Goal: Find specific page/section: Find specific page/section

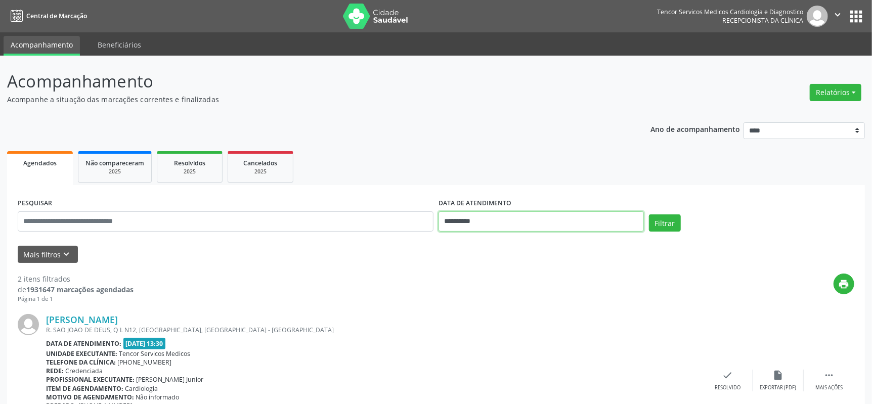
click at [474, 218] on input "**********" at bounding box center [541, 222] width 205 height 20
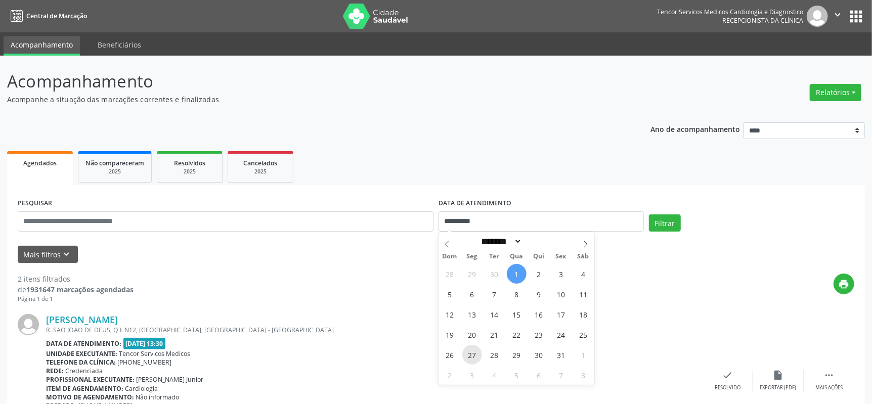
click at [470, 353] on span "27" at bounding box center [473, 355] width 20 height 20
type input "**********"
click at [665, 222] on button "Filtrar" at bounding box center [665, 223] width 32 height 17
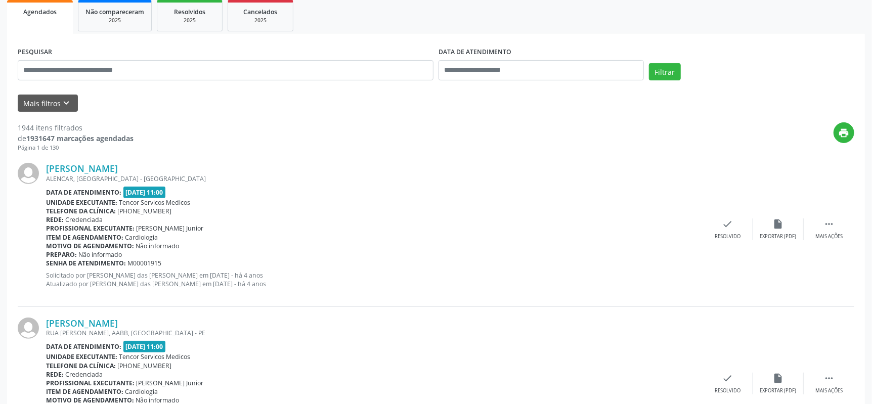
scroll to position [202, 0]
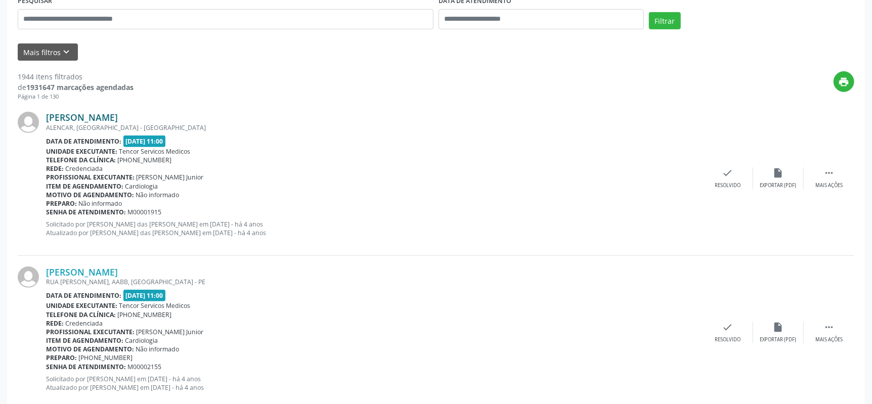
click at [95, 117] on link "[PERSON_NAME]" at bounding box center [82, 117] width 72 height 11
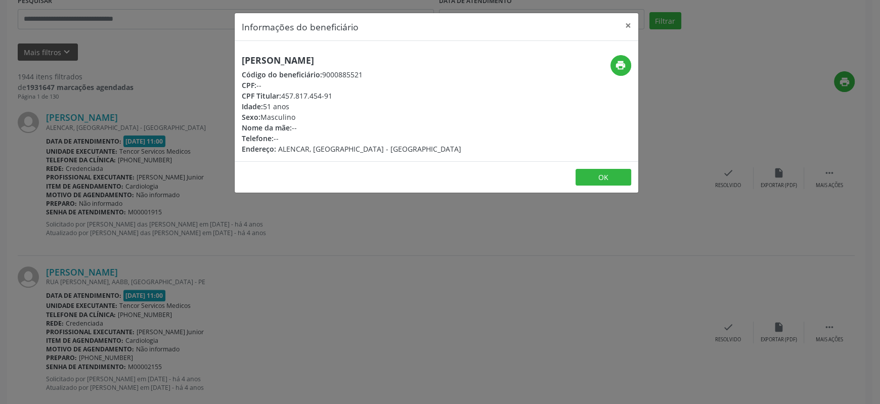
drag, startPoint x: 242, startPoint y: 58, endPoint x: 372, endPoint y: 60, distance: 130.1
click at [372, 60] on h5 "[PERSON_NAME]" at bounding box center [352, 60] width 220 height 11
copy h5 "[PERSON_NAME]"
click at [630, 26] on button "×" at bounding box center [628, 25] width 20 height 25
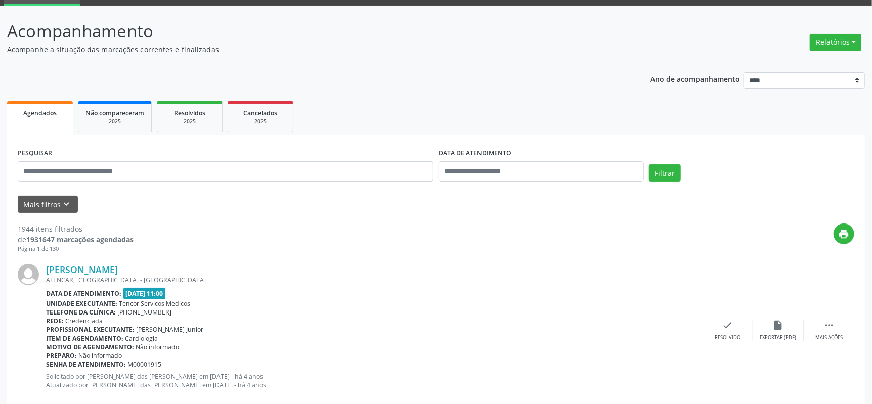
scroll to position [101, 0]
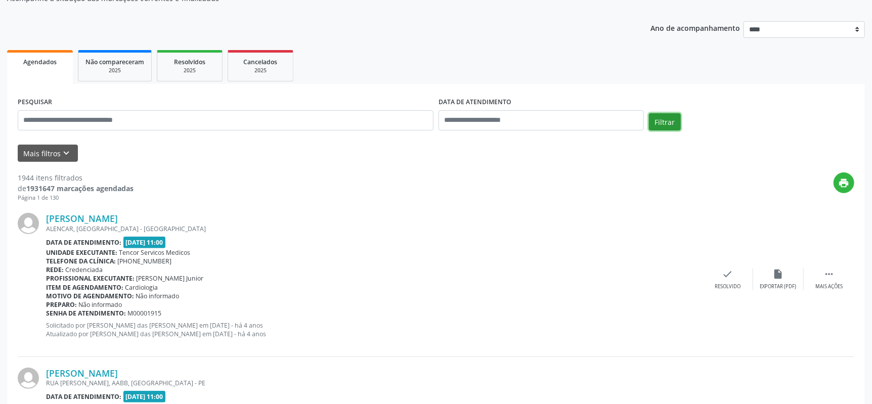
click at [659, 121] on button "Filtrar" at bounding box center [665, 121] width 32 height 17
click at [500, 117] on input "text" at bounding box center [541, 120] width 205 height 20
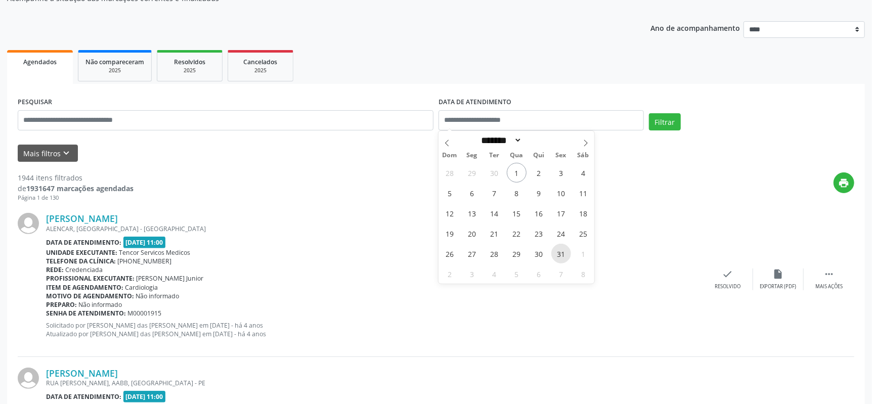
click at [556, 252] on span "31" at bounding box center [562, 254] width 20 height 20
type input "**********"
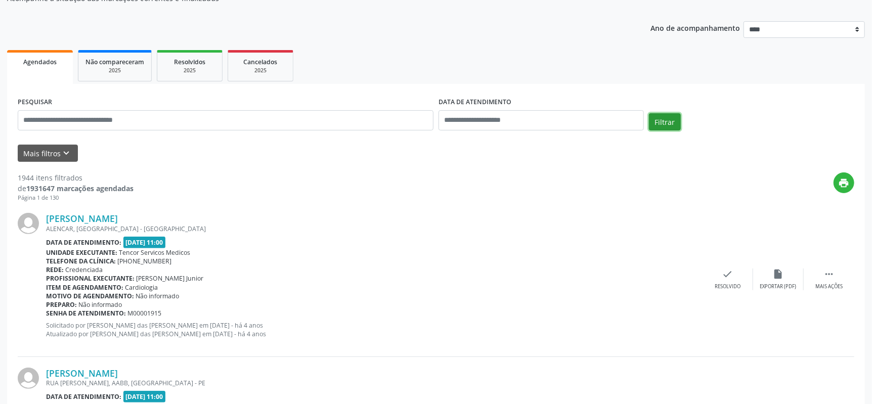
click at [667, 114] on button "Filtrar" at bounding box center [665, 121] width 32 height 17
click at [65, 219] on link "[PERSON_NAME]" at bounding box center [82, 218] width 72 height 11
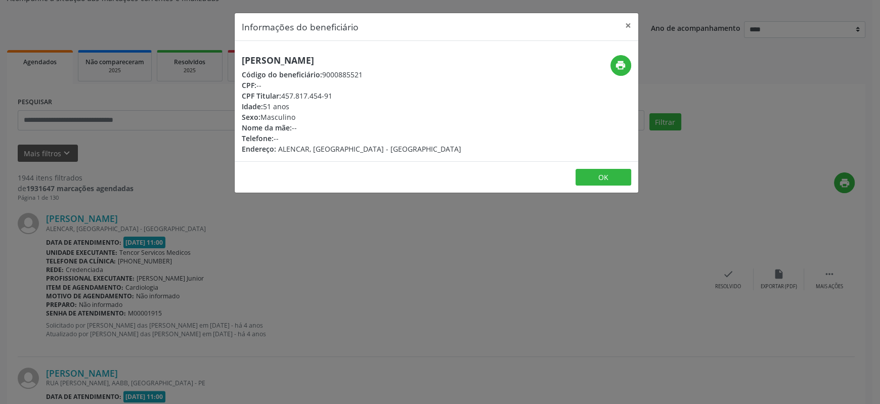
drag, startPoint x: 241, startPoint y: 60, endPoint x: 376, endPoint y: 57, distance: 135.1
click at [376, 57] on div "[PERSON_NAME] Código do beneficiário: 9000885521 CPF: -- CPF Titular: 457.817.4…" at bounding box center [369, 104] width 269 height 99
copy h5 "[PERSON_NAME]"
drag, startPoint x: 281, startPoint y: 94, endPoint x: 305, endPoint y: 94, distance: 24.3
click at [306, 94] on div "CPF Titular: 457.817.454-91" at bounding box center [352, 96] width 220 height 11
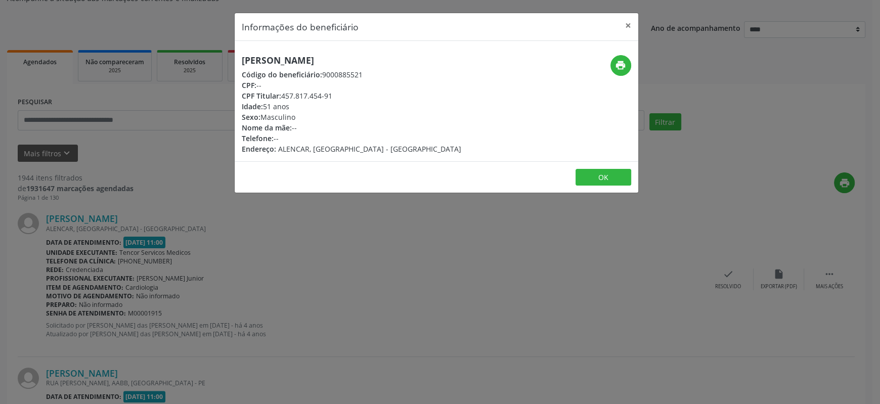
click at [333, 92] on div "CPF Titular: 457.817.454-91" at bounding box center [352, 96] width 220 height 11
drag, startPoint x: 330, startPoint y: 93, endPoint x: 309, endPoint y: 91, distance: 20.8
click at [309, 91] on div "CPF Titular: 457.817.454-91" at bounding box center [352, 96] width 220 height 11
click at [350, 92] on div "CPF Titular: 457.817.454-91" at bounding box center [352, 96] width 220 height 11
drag, startPoint x: 281, startPoint y: 92, endPoint x: 332, endPoint y: 93, distance: 50.6
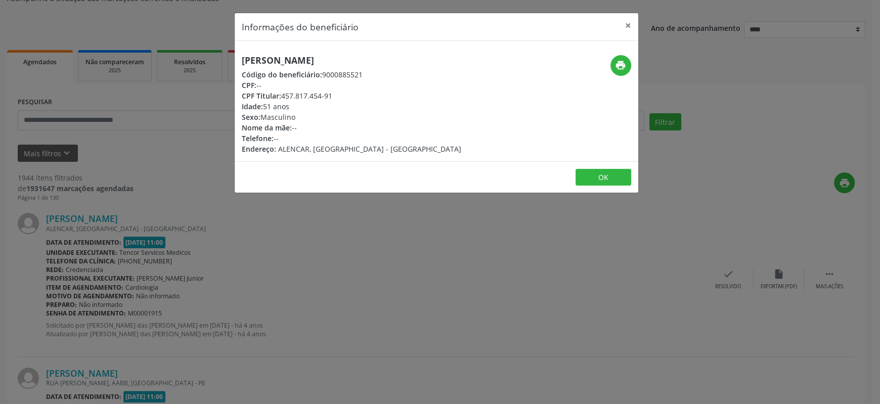
click at [333, 92] on div "CPF Titular: 457.817.454-91" at bounding box center [352, 96] width 220 height 11
copy div "457.817.454-91"
drag, startPoint x: 367, startPoint y: 93, endPoint x: 357, endPoint y: 78, distance: 17.8
click at [367, 93] on div "CPF Titular: 457.817.454-91" at bounding box center [352, 96] width 220 height 11
drag, startPoint x: 243, startPoint y: 59, endPoint x: 375, endPoint y: 64, distance: 132.2
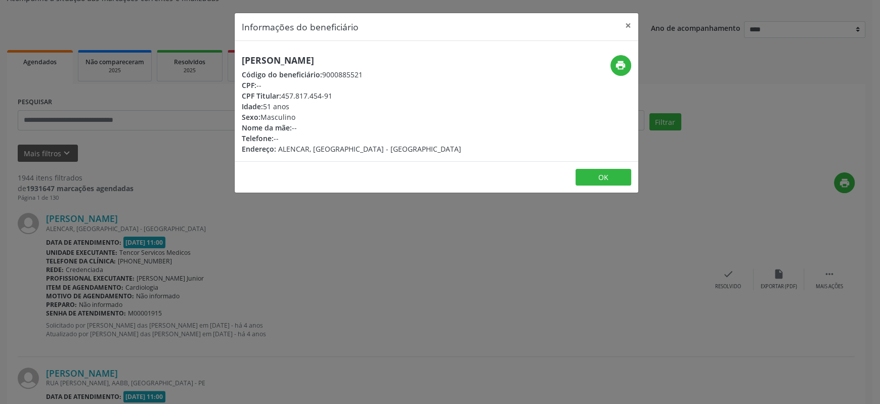
click at [375, 64] on div "[PERSON_NAME] Código do beneficiário: 9000885521 CPF: -- CPF Titular: 457.817.4…" at bounding box center [369, 104] width 269 height 99
copy h5 "[PERSON_NAME]"
click at [365, 122] on div "Nome da mãe: --" at bounding box center [352, 127] width 220 height 11
click at [628, 25] on button "×" at bounding box center [628, 25] width 20 height 25
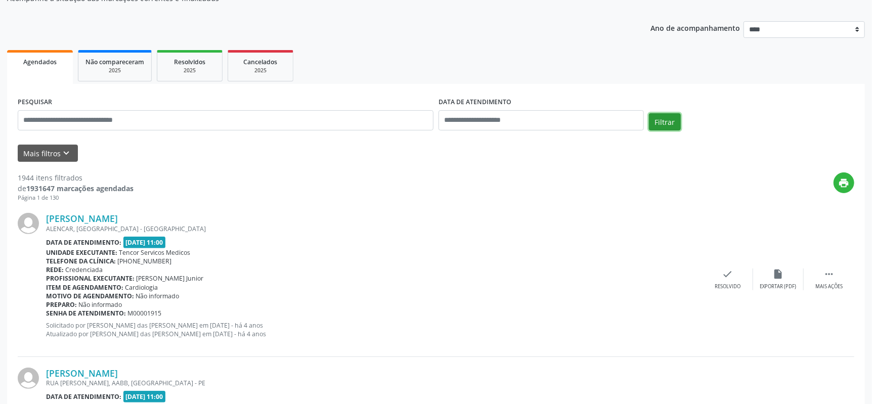
click at [670, 118] on button "Filtrar" at bounding box center [665, 121] width 32 height 17
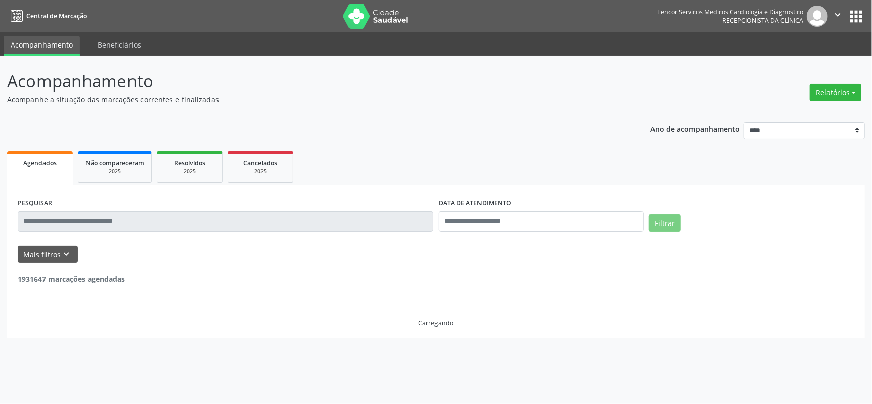
scroll to position [0, 0]
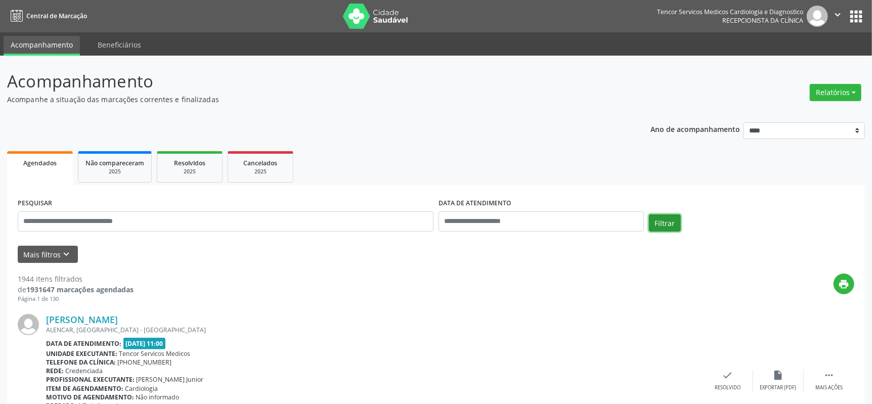
click at [658, 228] on button "Filtrar" at bounding box center [665, 223] width 32 height 17
click at [659, 219] on button "Filtrar" at bounding box center [665, 223] width 32 height 17
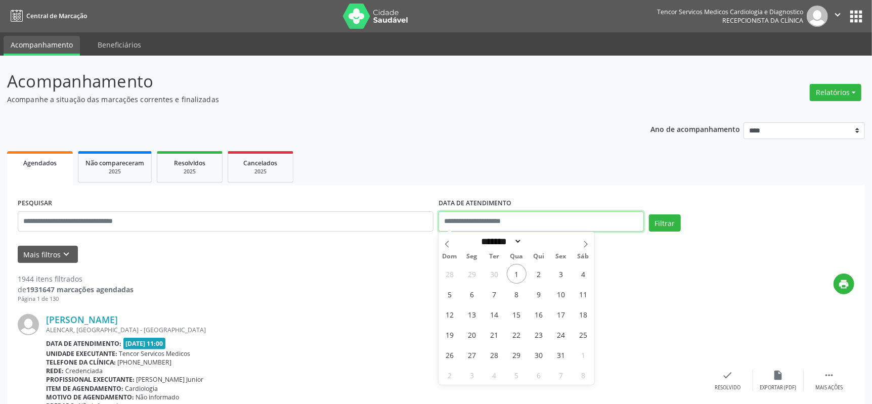
click at [505, 222] on input "text" at bounding box center [541, 222] width 205 height 20
click at [475, 358] on span "27" at bounding box center [473, 355] width 20 height 20
type input "**********"
click at [474, 354] on span "27" at bounding box center [473, 355] width 20 height 20
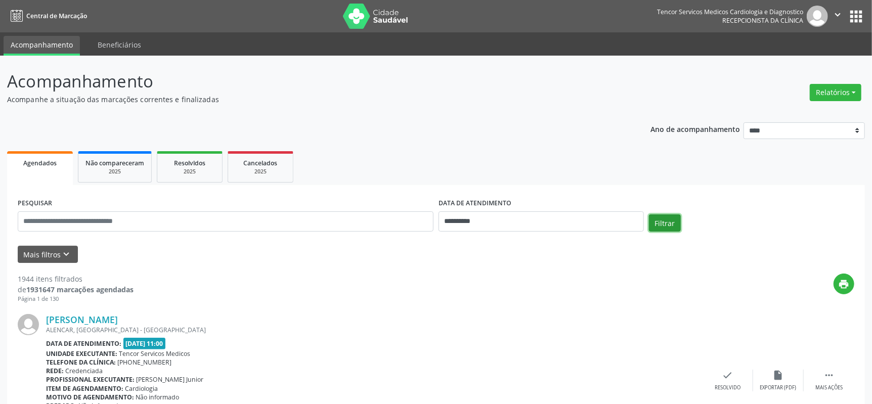
click at [661, 221] on button "Filtrar" at bounding box center [665, 223] width 32 height 17
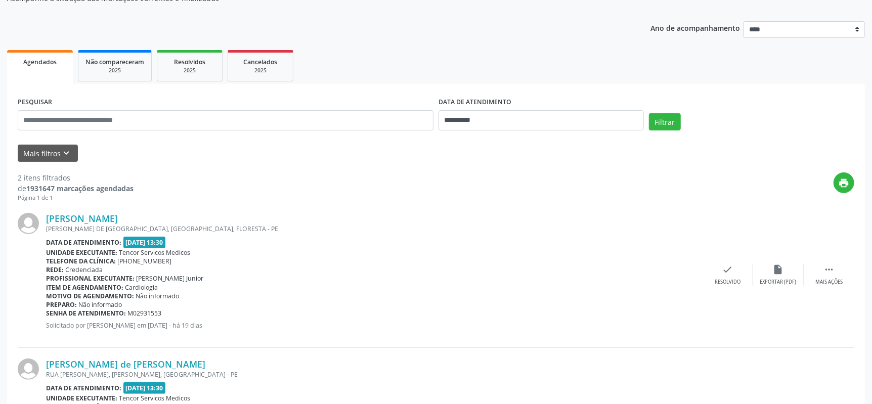
scroll to position [202, 0]
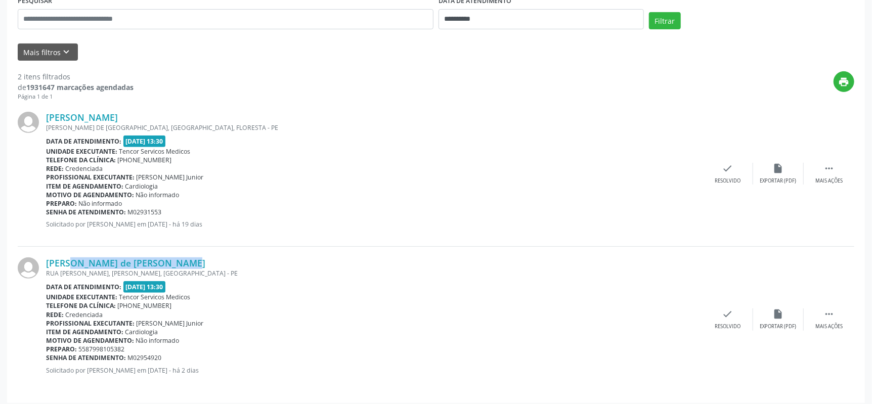
drag, startPoint x: 174, startPoint y: 259, endPoint x: 47, endPoint y: 255, distance: 126.6
click at [47, 255] on div "[PERSON_NAME] de [PERSON_NAME] RUA [GEOGRAPHIC_DATA], [GEOGRAPHIC_DATA], [GEOGR…" at bounding box center [436, 319] width 837 height 145
copy link "[PERSON_NAME] de [PERSON_NAME]"
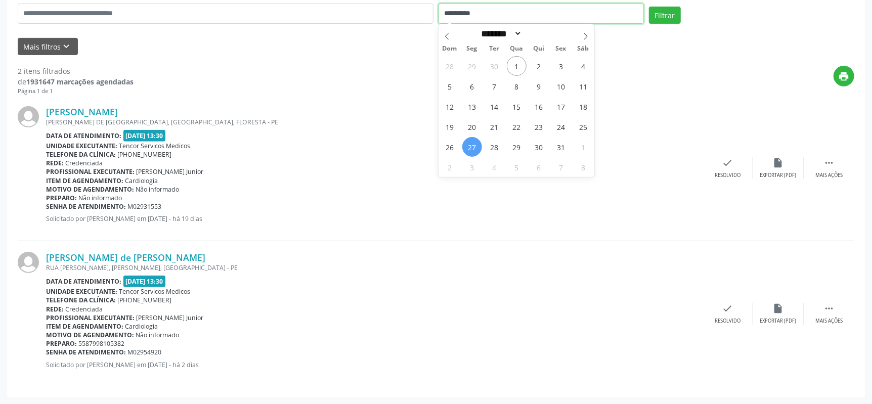
click at [553, 142] on span "31" at bounding box center [562, 147] width 20 height 20
type input "**********"
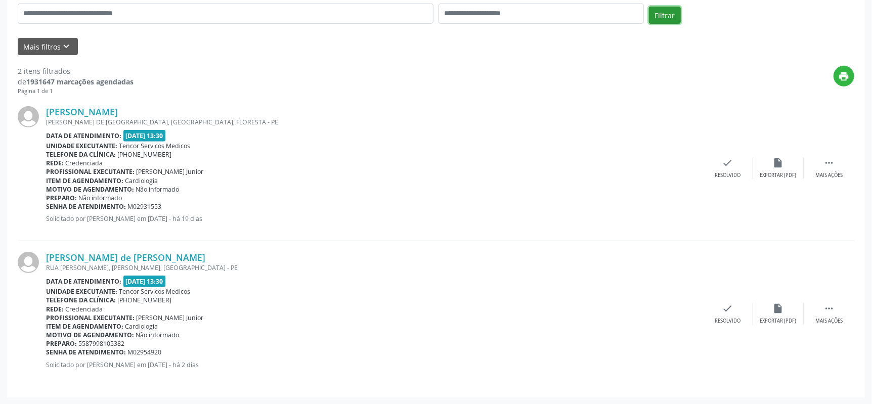
click at [654, 15] on button "Filtrar" at bounding box center [665, 15] width 32 height 17
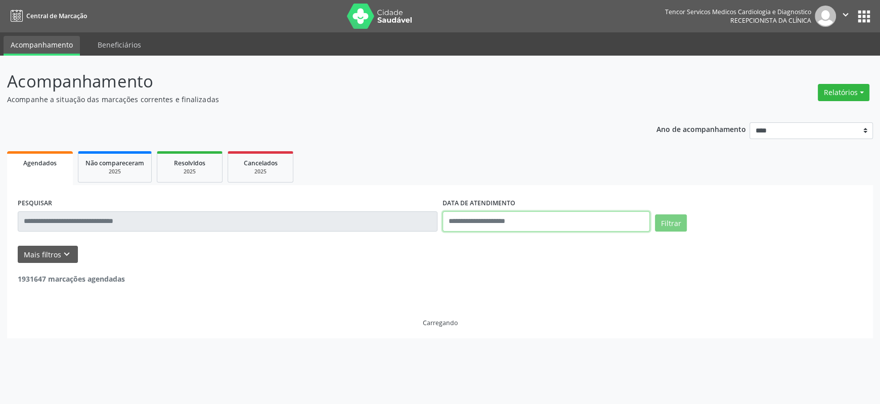
click at [481, 221] on input "text" at bounding box center [546, 222] width 207 height 20
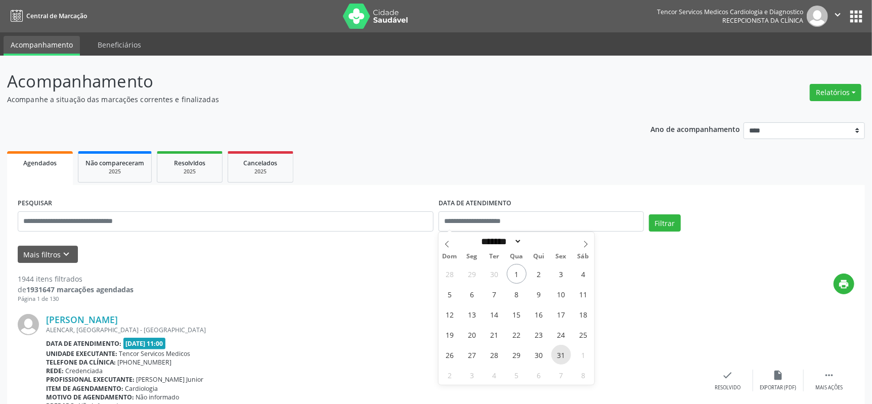
click at [563, 351] on span "31" at bounding box center [562, 355] width 20 height 20
type input "**********"
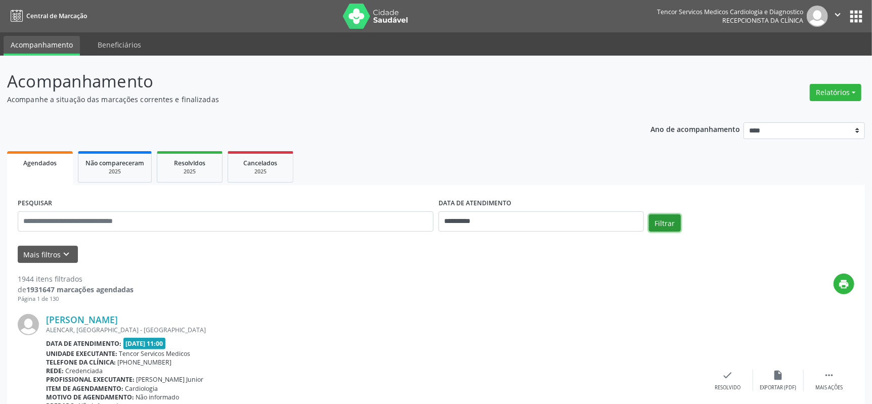
click at [662, 220] on button "Filtrar" at bounding box center [665, 223] width 32 height 17
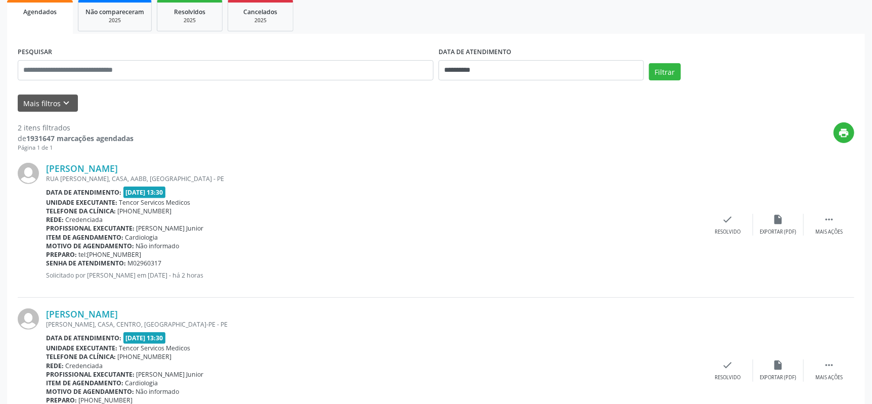
drag, startPoint x: 192, startPoint y: 164, endPoint x: 47, endPoint y: 160, distance: 145.3
click at [47, 160] on div "[PERSON_NAME] [GEOGRAPHIC_DATA][PERSON_NAME], CASA, AABB, [GEOGRAPHIC_DATA] Dat…" at bounding box center [436, 225] width 837 height 146
copy link "[PERSON_NAME]"
drag, startPoint x: 140, startPoint y: 311, endPoint x: 48, endPoint y: 300, distance: 92.7
click at [48, 300] on div "[PERSON_NAME] [PERSON_NAME], CASA, [GEOGRAPHIC_DATA], [GEOGRAPHIC_DATA] Data de…" at bounding box center [436, 370] width 837 height 145
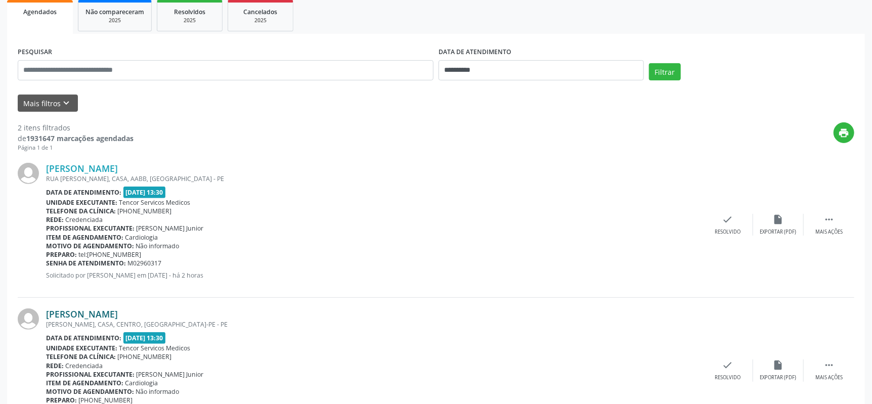
copy link "[PERSON_NAME]"
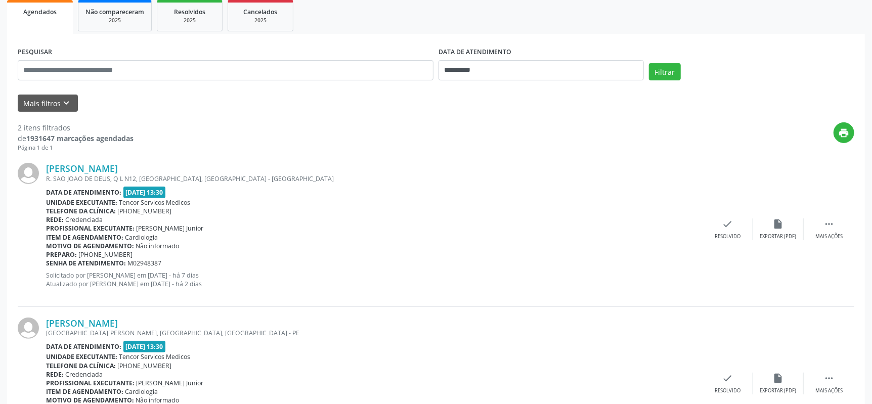
scroll to position [151, 0]
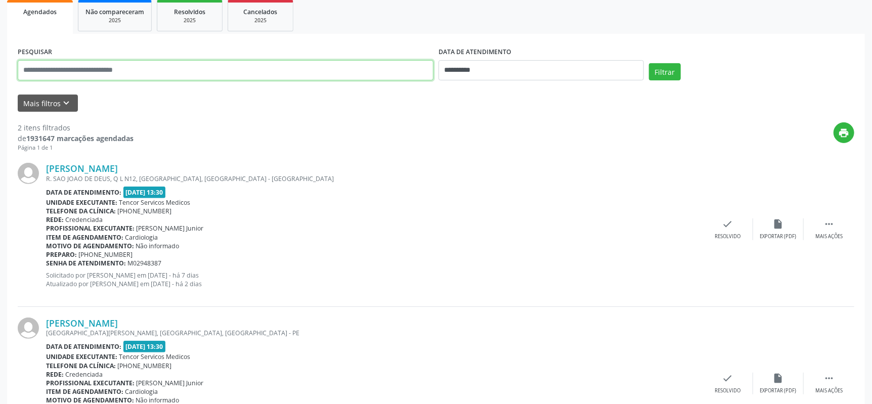
paste input "**********"
type input "**********"
click at [649, 63] on button "Filtrar" at bounding box center [665, 71] width 32 height 17
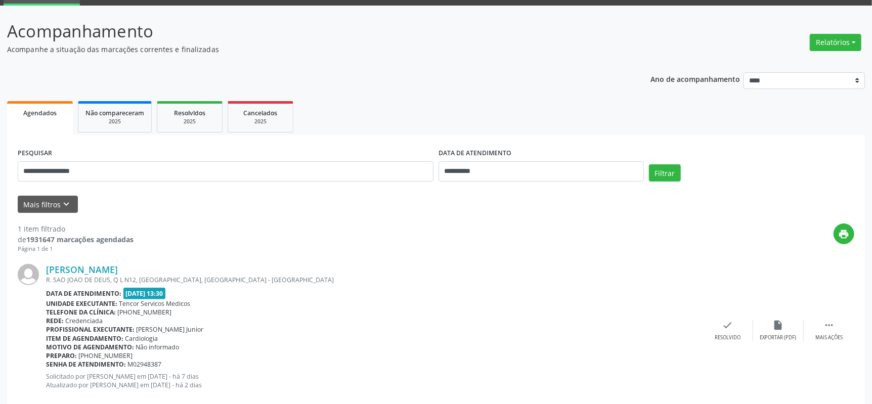
scroll to position [70, 0]
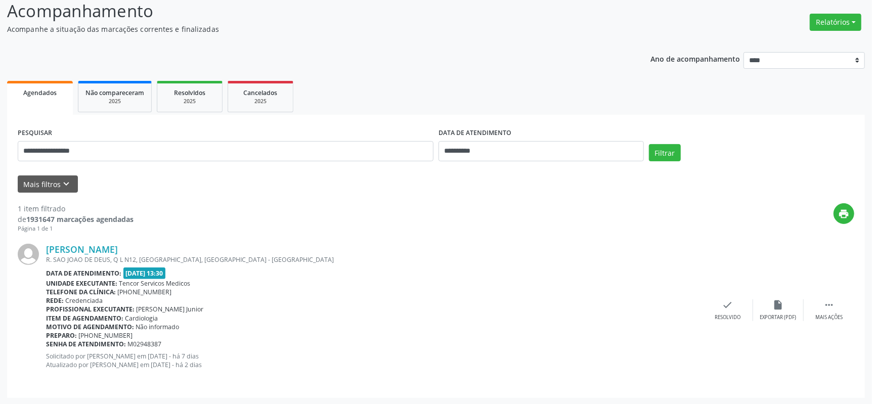
drag, startPoint x: 131, startPoint y: 248, endPoint x: 37, endPoint y: 244, distance: 93.7
click at [37, 244] on div "Edson Rufino Alves R. SAO JOAO DE DEUS, Q L N12, JANGA, PAULISTA - PE Data de a…" at bounding box center [436, 310] width 837 height 154
copy div "[PERSON_NAME]"
